Goal: Find specific page/section: Find specific page/section

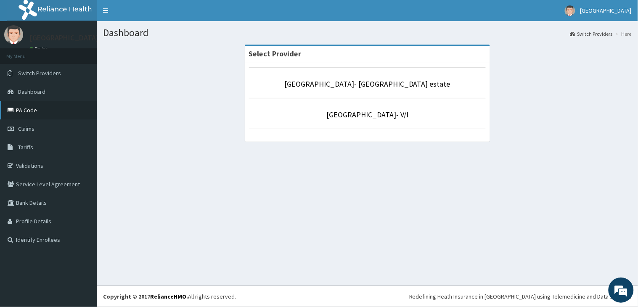
click at [26, 108] on link "PA Code" at bounding box center [48, 110] width 97 height 19
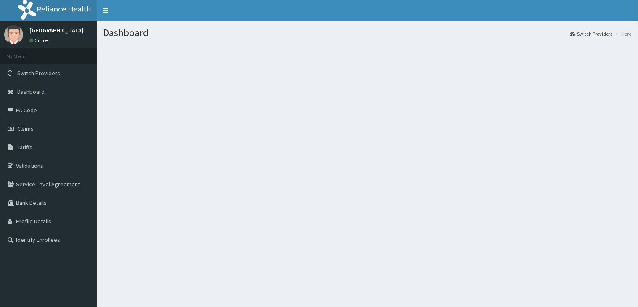
click at [19, 106] on link "PA Code" at bounding box center [48, 110] width 97 height 19
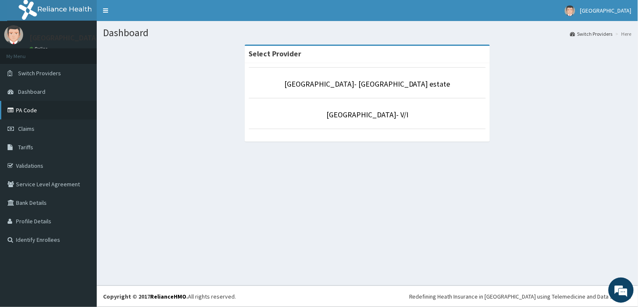
click at [35, 110] on link "PA Code" at bounding box center [48, 110] width 97 height 19
